Goal: Task Accomplishment & Management: Manage account settings

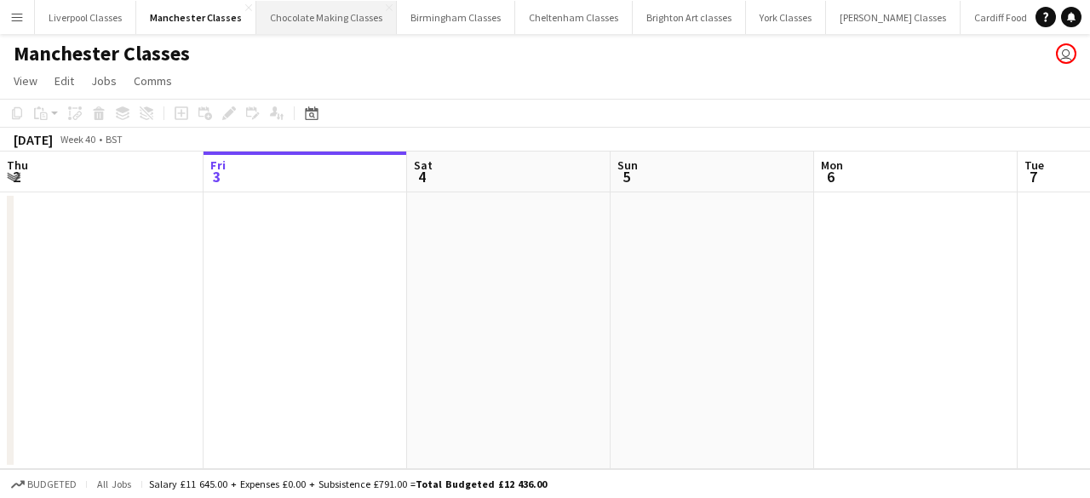
click at [280, 11] on button "Chocolate Making Classes Close" at bounding box center [326, 17] width 141 height 33
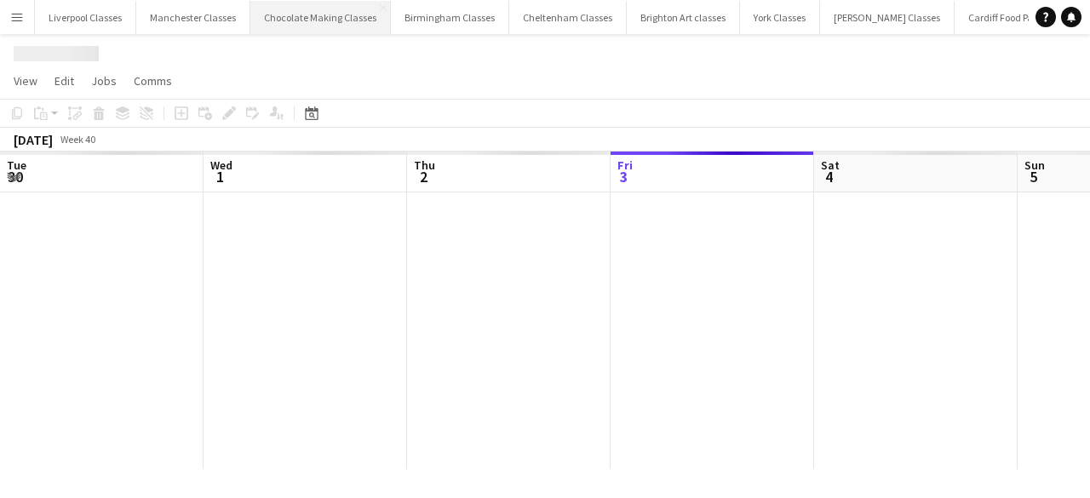
scroll to position [0, 407]
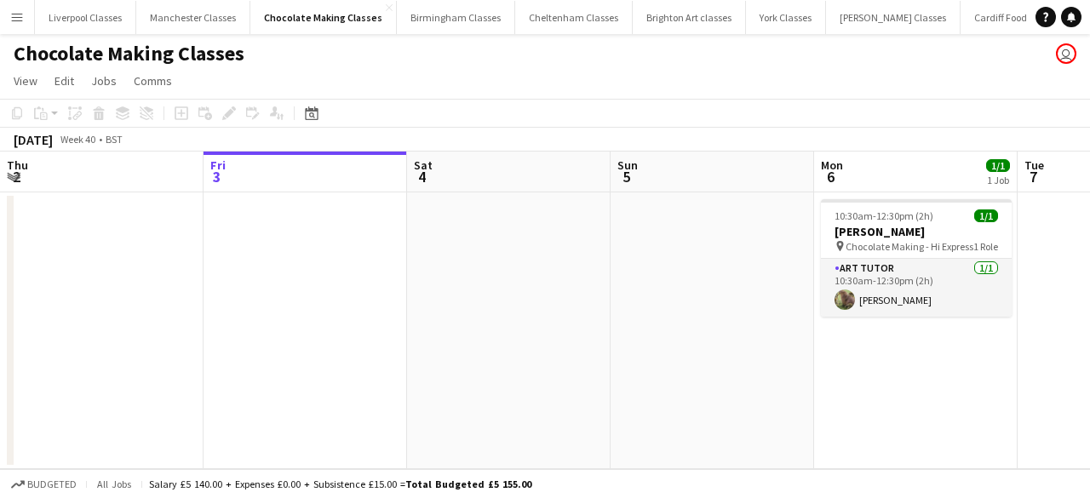
click at [336, 123] on app-toolbar "Copy Paste Paste Ctrl+V Paste with crew Ctrl+Shift+V Paste linked Job [GEOGRAPH…" at bounding box center [545, 113] width 1090 height 29
click at [312, 115] on icon "Date picker" at bounding box center [312, 113] width 14 height 14
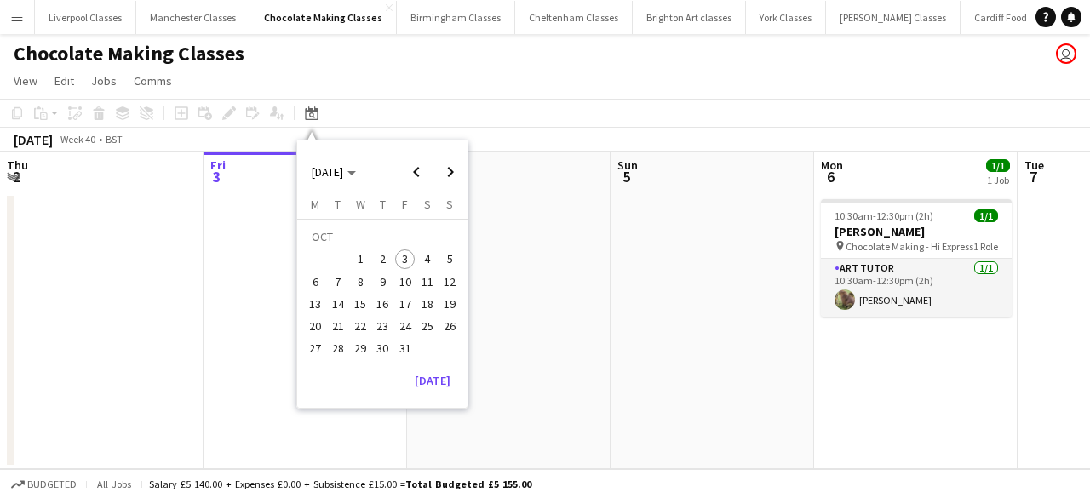
click at [361, 302] on span "15" at bounding box center [360, 304] width 20 height 20
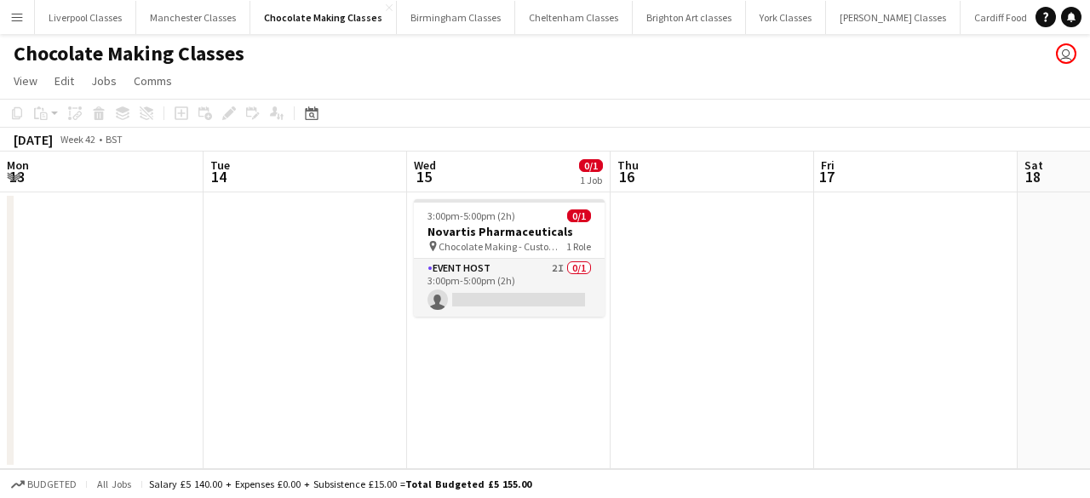
scroll to position [0, 586]
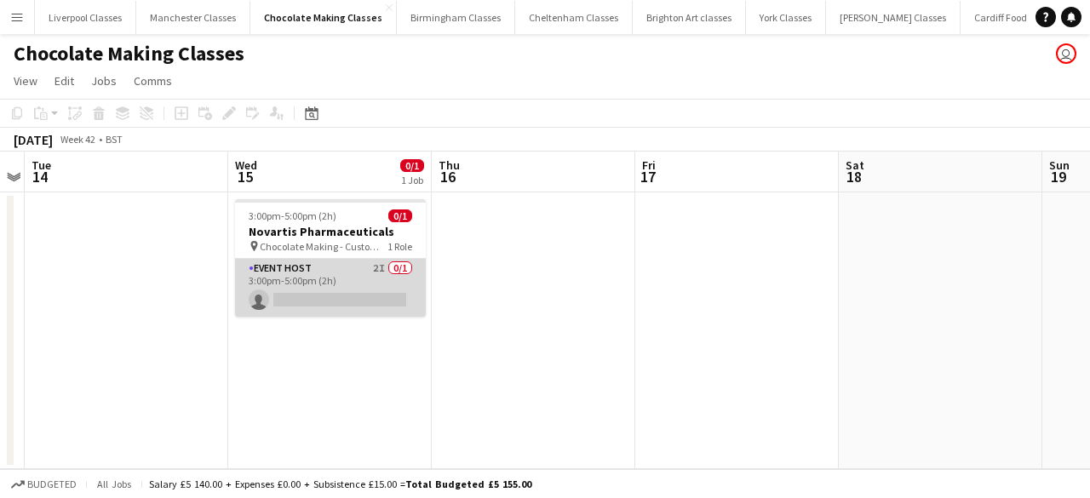
click at [300, 278] on app-card-role "Event Host 2I 0/1 3:00pm-5:00pm (2h) single-neutral-actions" at bounding box center [330, 288] width 191 height 58
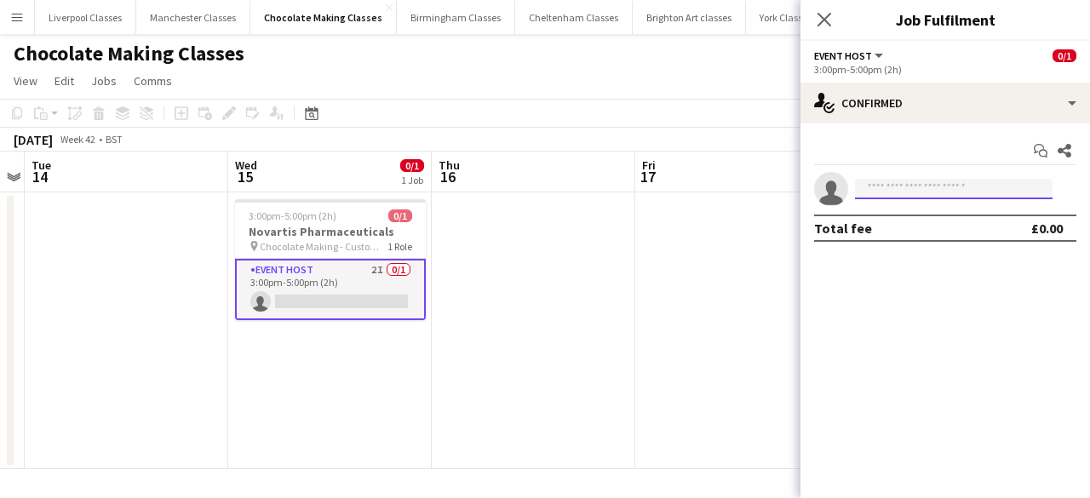
click at [887, 181] on input at bounding box center [954, 189] width 198 height 20
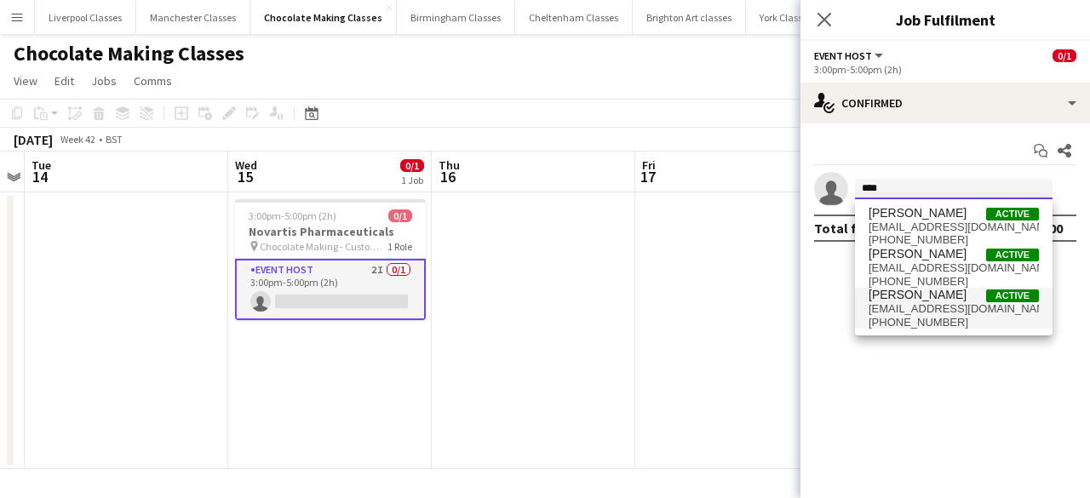
type input "****"
click at [915, 295] on span "[PERSON_NAME]" at bounding box center [918, 295] width 98 height 14
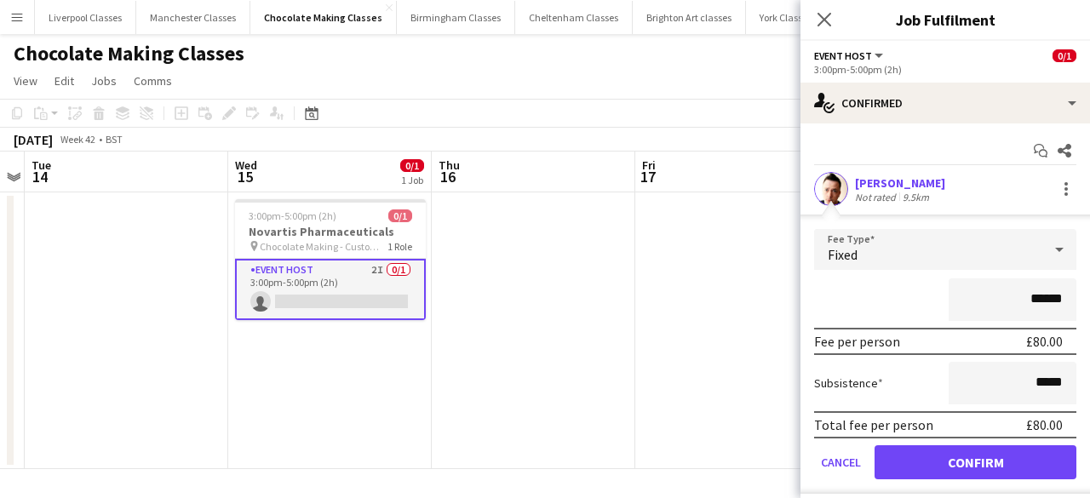
click at [975, 480] on form "Fee Type Fixed ****** Fee per person £80.00 Subsistence ***** Total fee per per…" at bounding box center [946, 361] width 290 height 265
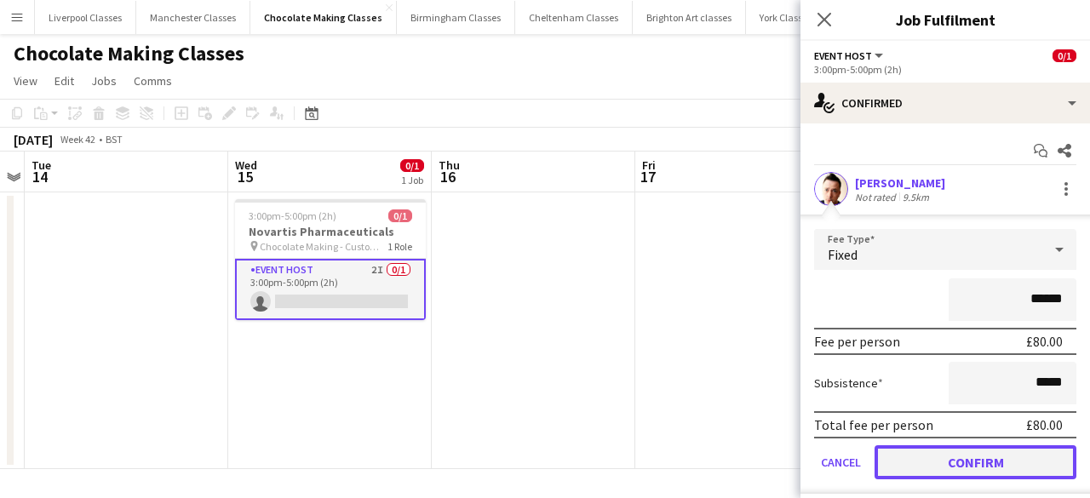
click at [967, 456] on button "Confirm" at bounding box center [976, 462] width 202 height 34
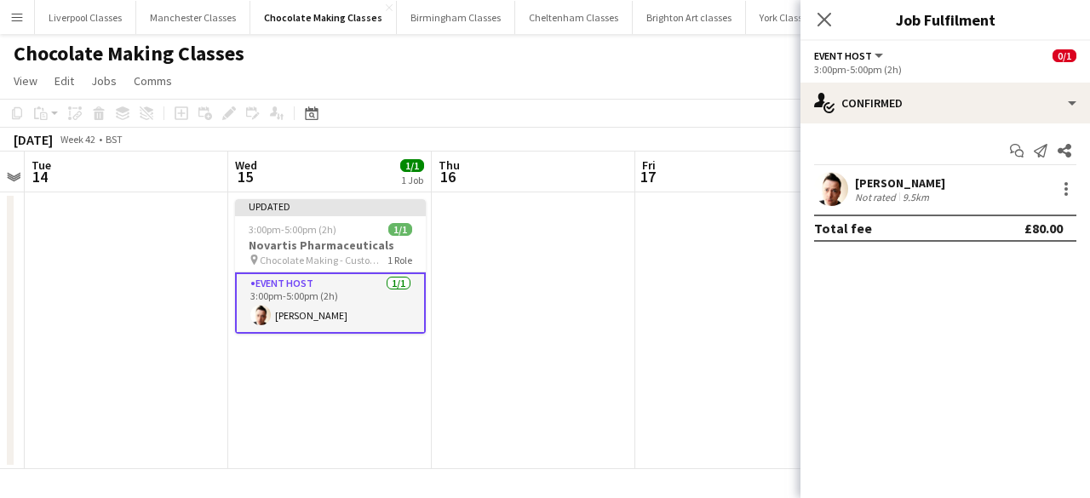
click at [681, 433] on app-date-cell at bounding box center [737, 330] width 204 height 277
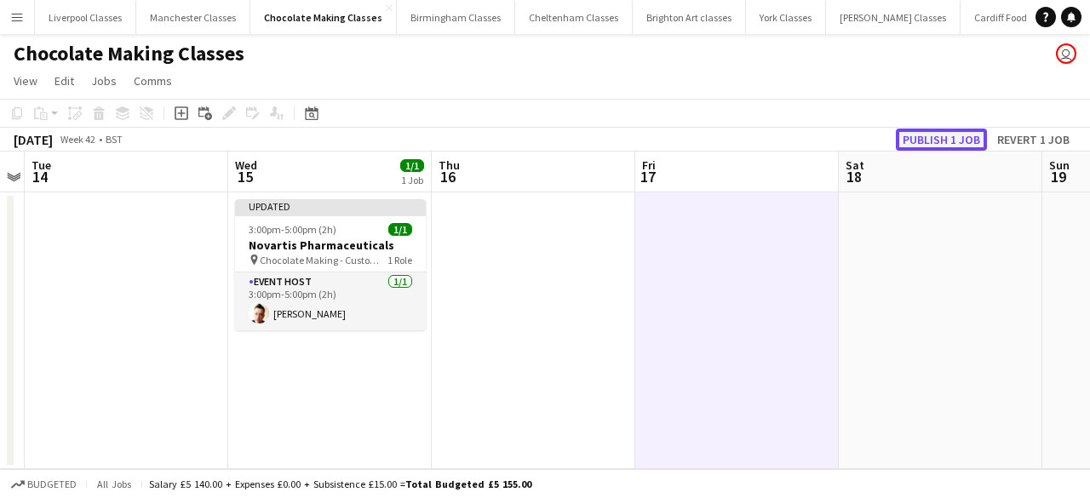
click at [933, 146] on button "Publish 1 job" at bounding box center [941, 140] width 91 height 22
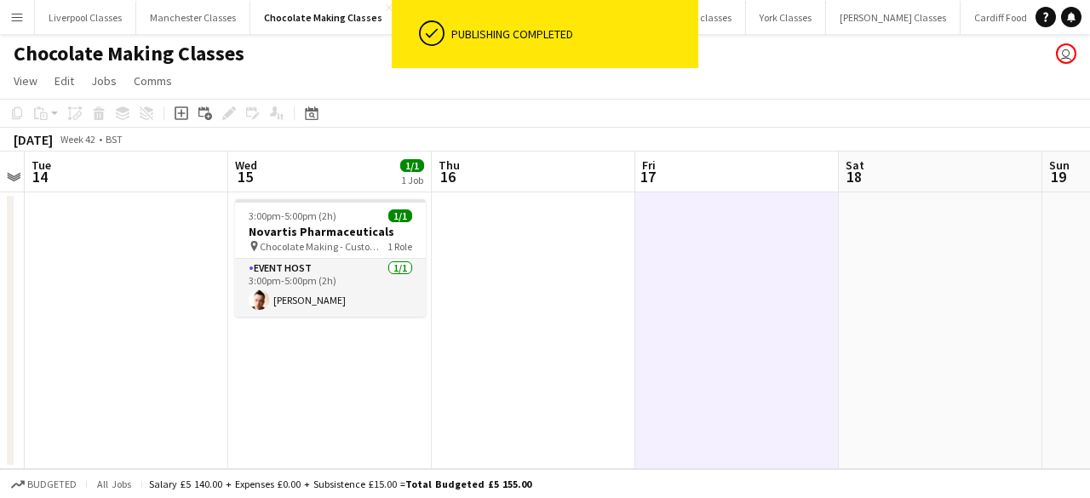
click at [802, 496] on div "Budgeted All jobs Salary £5 140.00 + Expenses £0.00 + Subsistence £15.00 = Tota…" at bounding box center [545, 483] width 1090 height 29
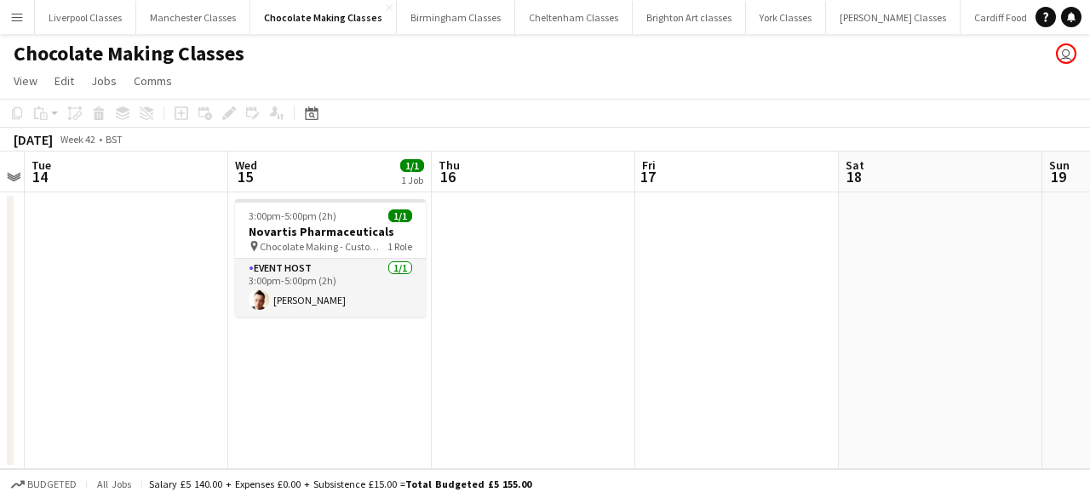
click at [955, 328] on app-date-cell at bounding box center [941, 330] width 204 height 277
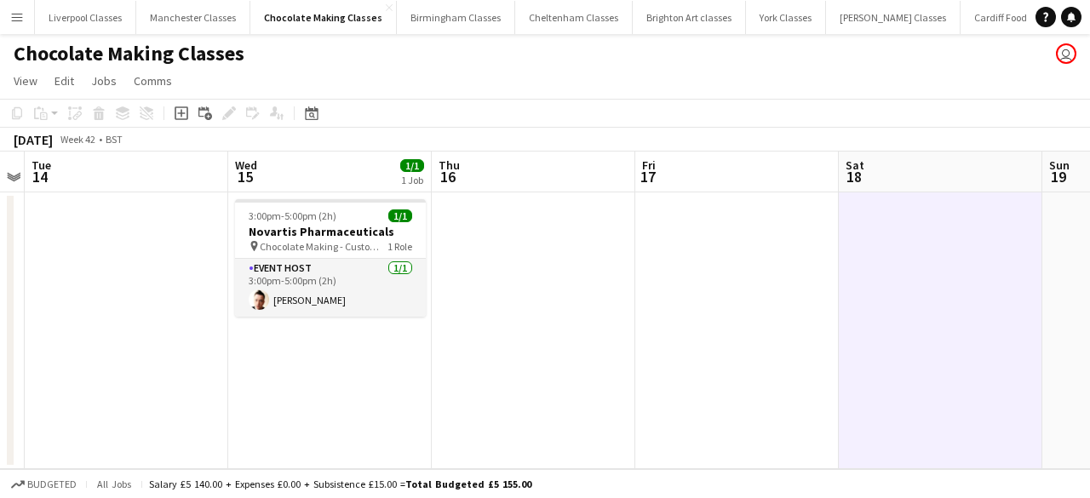
click at [1039, 302] on app-date-cell at bounding box center [941, 330] width 204 height 277
